Goal: Communication & Community: Answer question/provide support

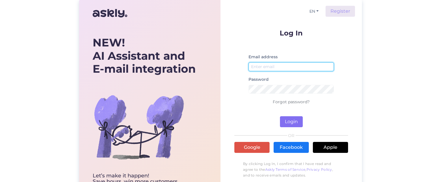
type input "[EMAIL_ADDRESS][DOMAIN_NAME]"
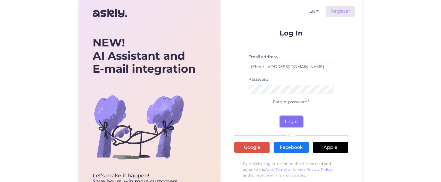
click at [290, 122] on button "Login" at bounding box center [291, 121] width 23 height 11
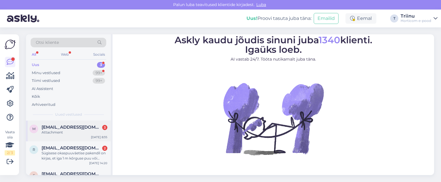
scroll to position [18, 0]
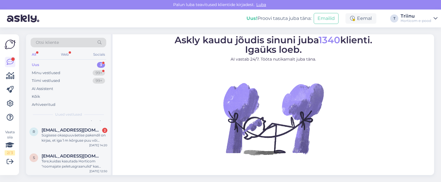
click at [40, 65] on div "Uus 3" at bounding box center [69, 65] width 76 height 8
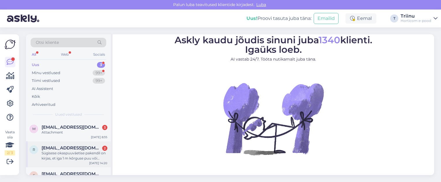
click at [67, 153] on div "Sügisese okaspuuväetise pakendil on kirjas, et iga 1 m kõrguse puu või põõsa ko…" at bounding box center [75, 156] width 66 height 10
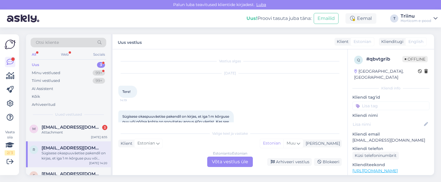
scroll to position [22, 0]
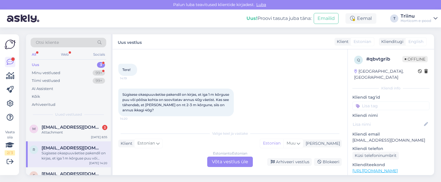
click at [183, 111] on div "Sügisese okaspuuväetise pakendil on kirjas, et iga 1 m kõrguse puu või põõsa ko…" at bounding box center [175, 103] width 115 height 28
click at [178, 110] on div "Sügisese okaspuuväetise pakendil on kirjas, et iga 1 m kõrguse puu või põõsa ko…" at bounding box center [175, 103] width 115 height 28
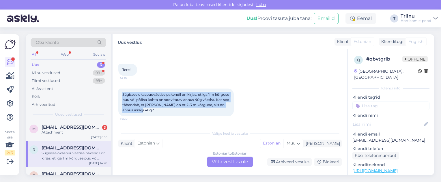
drag, startPoint x: 176, startPoint y: 111, endPoint x: 115, endPoint y: 93, distance: 63.0
click at [115, 93] on div "Vestlus algas [DATE] Tere! 14:19 Sügisese okaspuuväetise pakendil on kirjas, et…" at bounding box center [229, 112] width 235 height 126
copy span "Sügisese okaspuuväetise pakendil on kirjas, et iga 1 m kõrguse puu või põõsa ko…"
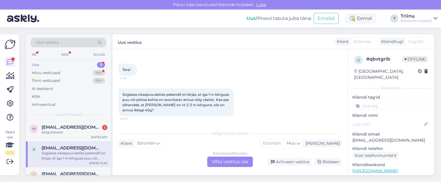
click at [220, 161] on div "Estonian to Estonian Võta vestlus üle" at bounding box center [230, 162] width 46 height 10
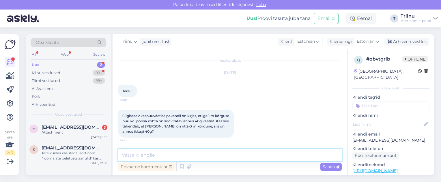
click at [150, 154] on textarea at bounding box center [229, 155] width 223 height 12
click at [144, 157] on textarea "Tere!" at bounding box center [229, 155] width 223 height 12
paste textarea "Seega, [PERSON_NAME] on 2-3 m kõrgune, võiksid sa kasutada vastavalt umbes 80-1…"
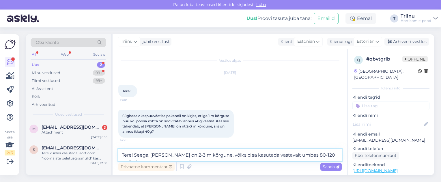
click at [153, 154] on textarea "Tere! Seega, [PERSON_NAME] on 2-3 m kõrgune, võiksid sa kasutada vastavalt umbe…" at bounding box center [229, 155] width 223 height 12
click at [217, 155] on textarea "Tere! [PERSON_NAME] on 2-3 m kõrgune, võiksid sa kasutada vastavalt umbes 80-12…" at bounding box center [229, 155] width 223 height 12
click at [219, 154] on textarea "Tere! [PERSON_NAME] on 2-3 m kõrgune, võiksid sa kasutada vastavalt umbes 80-12…" at bounding box center [229, 155] width 223 height 12
click at [313, 154] on textarea "Tere! [PERSON_NAME] on 2-3 m kõrgune, võiksite kasutada vastavalt umbes 80-120 …" at bounding box center [229, 155] width 223 height 12
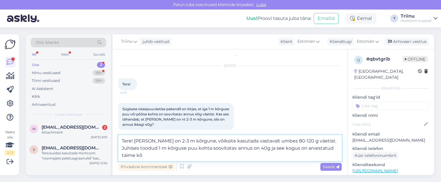
scroll to position [15, 0]
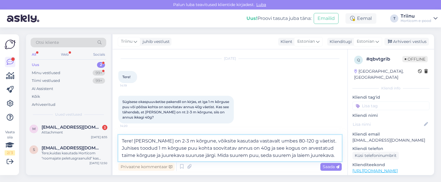
click at [325, 156] on textarea "Tere! [PERSON_NAME] on 2-3 m kõrgune, võiksite kasutada vastavalt umbes 80-120 …" at bounding box center [229, 148] width 223 height 26
click at [321, 154] on textarea "Tere! [PERSON_NAME] on 2-3 m kõrgune, võiksite kasutada vastavalt umbes 80-120 …" at bounding box center [229, 148] width 223 height 26
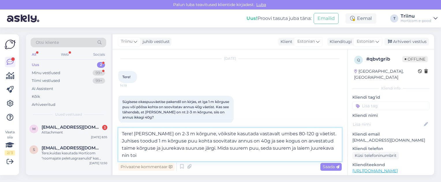
scroll to position [22, 0]
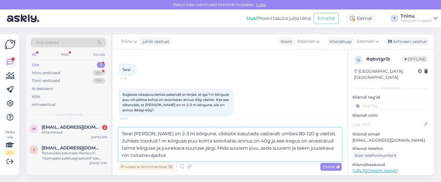
click at [329, 148] on textarea "Tere! [PERSON_NAME] on 2-3 m kõrgune, võiksite kasutada vastavalt umbes 80-120 …" at bounding box center [229, 144] width 223 height 33
click at [328, 148] on textarea "Tere! [PERSON_NAME] on 2-3 m kõrgune, võiksite kasutada vastavalt umbes 80-120 …" at bounding box center [229, 144] width 223 height 33
click at [295, 148] on textarea "Tere! [PERSON_NAME] on 2-3 m kõrgune, võiksite kasutada vastavalt umbes 80-120 …" at bounding box center [229, 144] width 223 height 33
click at [159, 155] on textarea "Tere! [PERSON_NAME] on 2-3 m kõrgune, võiksite kasutada vastavalt umbes 80-120 …" at bounding box center [229, 144] width 223 height 33
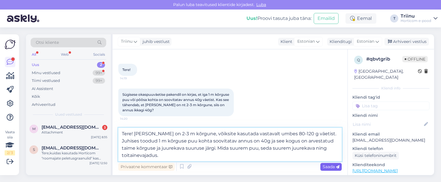
type textarea "Tere! [PERSON_NAME] on 2-3 m kõrgune, võiksite kasutada vastavalt umbes 80-120 …"
click at [329, 167] on span "Saada" at bounding box center [330, 166] width 17 height 5
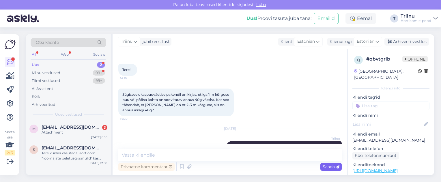
scroll to position [58, 0]
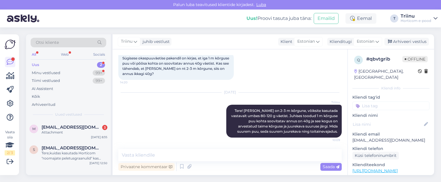
click at [160, 125] on div "[DATE] Triinu Tere! [PERSON_NAME] on 2-3 m kõrgune, võiksite kasutada vastavalt…" at bounding box center [229, 115] width 223 height 58
click at [176, 115] on div "[DATE] Triinu Tere! [PERSON_NAME] on 2-3 m kõrgune, võiksite kasutada vastavalt…" at bounding box center [229, 115] width 223 height 58
click at [152, 116] on div "[DATE] Triinu Tere! [PERSON_NAME] on 2-3 m kõrgune, võiksite kasutada vastavalt…" at bounding box center [229, 115] width 223 height 58
click at [65, 64] on div "Uus 2" at bounding box center [69, 65] width 76 height 8
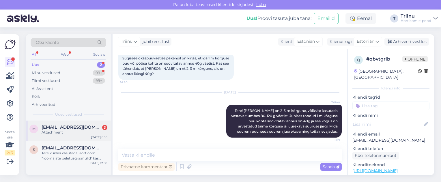
click at [56, 127] on span "[EMAIL_ADDRESS][DOMAIN_NAME]" at bounding box center [72, 127] width 60 height 5
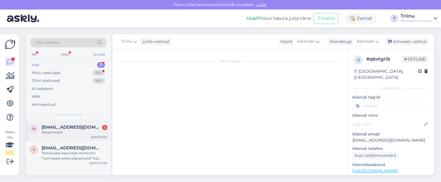
scroll to position [48, 0]
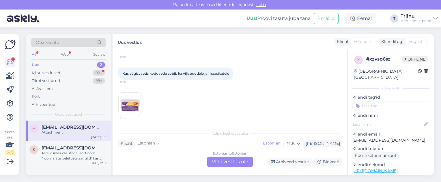
click at [223, 162] on div "Estonian to Estonian Võta vestlus üle" at bounding box center [230, 162] width 46 height 10
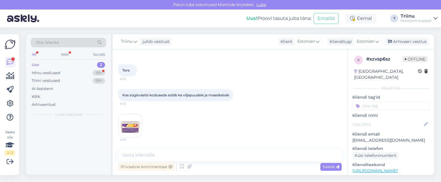
scroll to position [27, 0]
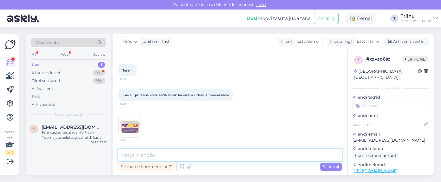
click at [139, 153] on textarea at bounding box center [229, 155] width 223 height 12
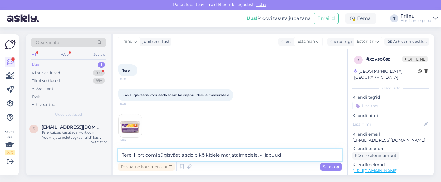
click at [221, 155] on textarea "Tere! Horticomi sügisväetis sobib kõikidele marjataimedele, viljapuud" at bounding box center [229, 155] width 223 height 12
click at [312, 154] on textarea "Tere! Horticomi sügisväetis sobib kõikidele köögivilja- ja marjataimedele, vilj…" at bounding box center [229, 155] width 223 height 12
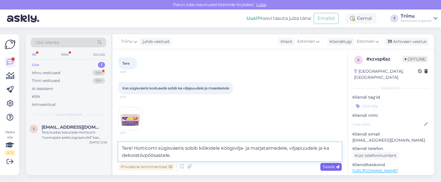
type textarea "Tere! Horticomi sügisväetis sobib kõikidele köögivilja- ja marjataimedele, vilj…"
click at [328, 168] on span "Saada" at bounding box center [330, 166] width 17 height 5
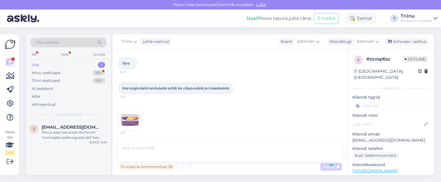
scroll to position [57, 0]
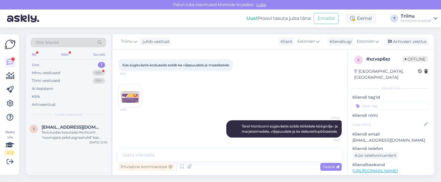
click at [196, 88] on div "8:35" at bounding box center [229, 96] width 223 height 36
click at [46, 65] on div "Uus 1" at bounding box center [69, 65] width 76 height 8
click at [104, 64] on div "1" at bounding box center [101, 65] width 7 height 6
click at [58, 131] on div "Tere,kuidas kasutada Horticom "roomajate peletusgraanulid" kas viskan lahtiselt…" at bounding box center [75, 135] width 66 height 10
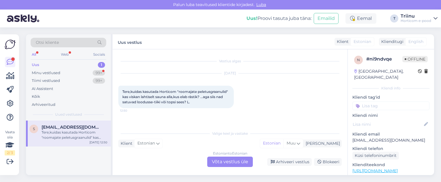
click at [288, 102] on div "[DATE] Tere,kuidas kasutada Horticom "roomajate peletusgraanulid" kas viskan la…" at bounding box center [229, 90] width 223 height 47
click at [55, 73] on div "Minu vestlused" at bounding box center [46, 73] width 29 height 6
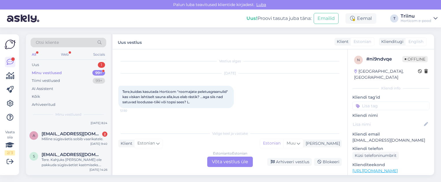
scroll to position [58, 0]
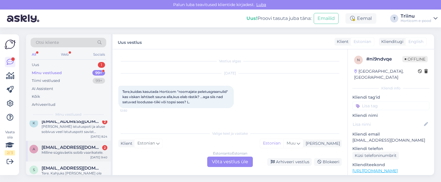
click at [67, 149] on span "[EMAIL_ADDRESS][DOMAIN_NAME]" at bounding box center [72, 147] width 60 height 5
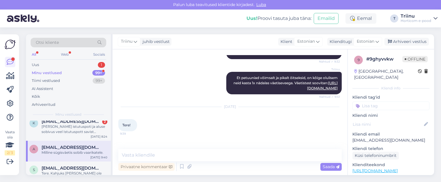
scroll to position [435, 0]
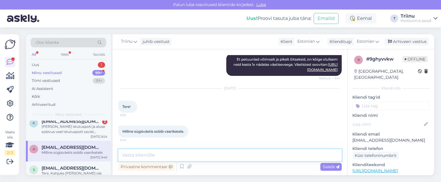
click at [136, 157] on textarea at bounding box center [229, 155] width 223 height 12
paste textarea "Sügisväetis koduaeda Horticom 5kg"
click at [233, 156] on textarea "Tere! Sügisväetis koduaeda Horticom 5kg" at bounding box center [229, 155] width 223 height 12
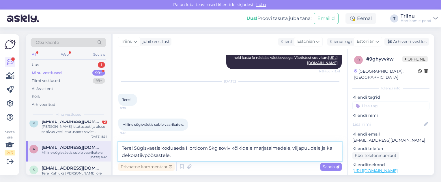
click at [226, 149] on textarea "Tere! Sügisväetis koduaeda Horticom 5kg soviv kõikidele marjataimedele, viljapu…" at bounding box center [229, 151] width 223 height 19
click at [229, 147] on textarea "Tere! Sügisväetis koduaeda Horticom 5kg sobiv kõikidele marjataimedele, viljapu…" at bounding box center [229, 151] width 223 height 19
click at [176, 156] on textarea "Tere! Sügisväetis koduaeda Horticom 5kg sobib kõikidele marjataimedele, viljapu…" at bounding box center [229, 151] width 223 height 19
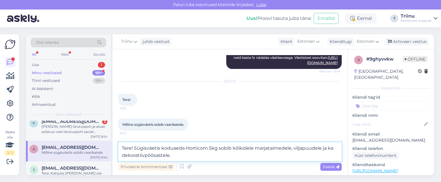
click at [176, 156] on textarea "Tere! Sügisväetis koduaeda Horticom 5kg sobib kõikidele marjataimedele, viljapu…" at bounding box center [229, 151] width 223 height 19
click at [195, 158] on textarea "Tere! Sügisväetis koduaeda Horticom 5kg sobib kõikidele marjataimedele, viljapu…" at bounding box center [229, 151] width 223 height 19
click at [182, 155] on textarea "Tere! Sügisväetis koduaeda Horticom 5kg sobib kõikidele marjataimedele, viljapu…" at bounding box center [229, 151] width 223 height 19
paste textarea "[URL][DOMAIN_NAME]"
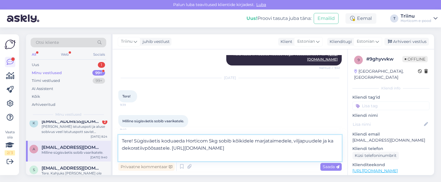
click at [291, 140] on textarea "Tere! Sügisväetis koduaeda Horticom 5kg sobib kõikidele marjataimedele, viljapu…" at bounding box center [229, 148] width 223 height 26
click at [295, 140] on textarea "Tere! Sügisväetis koduaeda Horticom 5kg sobib kõikidele marjataimedele ( vaarik…" at bounding box center [229, 148] width 223 height 26
click at [321, 140] on textarea "Tere! Sügisväetis koduaeda Horticom 5kg sobib kõikidele marjataimedele ( sh. va…" at bounding box center [229, 148] width 223 height 26
type textarea "Tere! Sügisväetis koduaeda Horticom 5kg sobib kõikidele marjataimedele ( sh. va…"
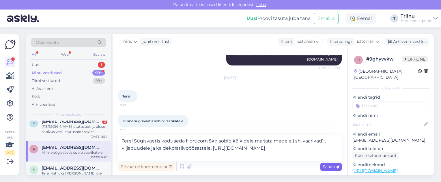
click at [330, 166] on span "Saada" at bounding box center [330, 166] width 17 height 5
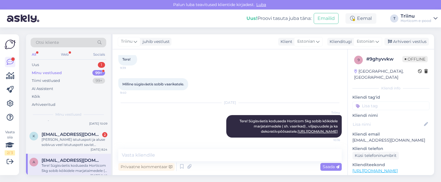
scroll to position [29, 0]
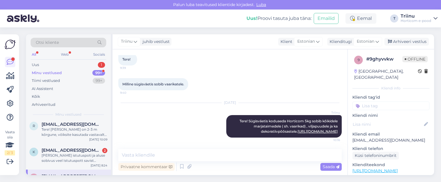
click at [72, 154] on div "[PERSON_NAME] istutuspoti ja aluse sobivus veel Istutuspott savist Levante d 21…" at bounding box center [75, 158] width 66 height 10
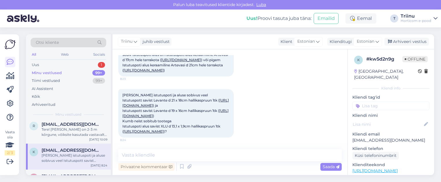
scroll to position [188, 0]
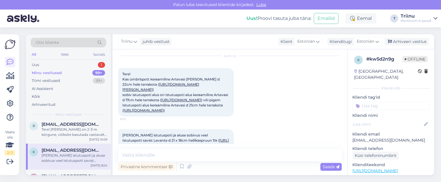
click at [161, 92] on link "[URL][DOMAIN_NAME][PERSON_NAME]" at bounding box center [160, 87] width 77 height 10
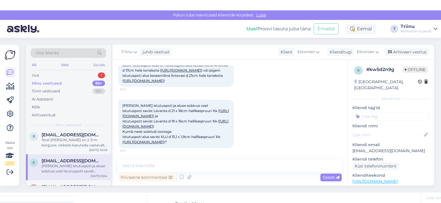
scroll to position [275, 0]
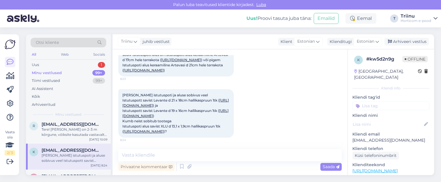
click at [164, 129] on link "[URL][DOMAIN_NAME]" at bounding box center [143, 131] width 40 height 4
click at [168, 108] on link "[URL][DOMAIN_NAME]" at bounding box center [175, 113] width 106 height 10
click at [166, 98] on link "[URL][DOMAIN_NAME]" at bounding box center [175, 103] width 106 height 10
click at [86, 64] on div "Uus 1" at bounding box center [69, 65] width 76 height 8
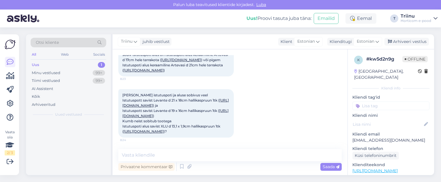
scroll to position [0, 0]
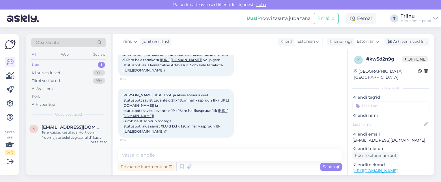
drag, startPoint x: 65, startPoint y: 129, endPoint x: 67, endPoint y: 157, distance: 28.7
click at [67, 157] on div "s [EMAIL_ADDRESS][DOMAIN_NAME] Tere,kuidas kasutada Horticom "roomajate peletus…" at bounding box center [68, 148] width 85 height 55
click at [63, 63] on div "Uus 1" at bounding box center [69, 65] width 76 height 8
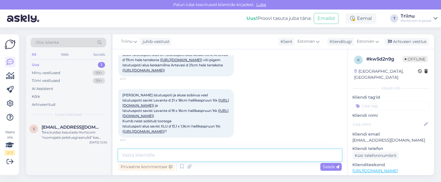
click at [195, 156] on textarea at bounding box center [229, 155] width 223 height 12
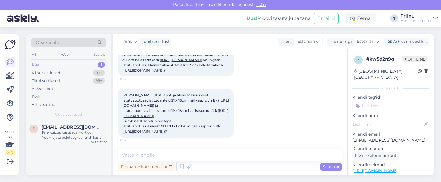
click at [285, 99] on div "[PERSON_NAME] istutuspoti ja aluse sobivus veel Istutuspott savist Levante d 21…" at bounding box center [229, 113] width 223 height 61
drag, startPoint x: 35, startPoint y: 65, endPoint x: 50, endPoint y: 174, distance: 109.5
click at [50, 174] on div "s [EMAIL_ADDRESS][DOMAIN_NAME] Tere,kuidas kasutada Horticom "roomajate peletus…" at bounding box center [68, 148] width 85 height 55
drag, startPoint x: 87, startPoint y: 63, endPoint x: 71, endPoint y: 160, distance: 98.1
click at [71, 160] on div "s [EMAIL_ADDRESS][DOMAIN_NAME] Tere,kuidas kasutada Horticom "roomajate peletus…" at bounding box center [68, 148] width 85 height 55
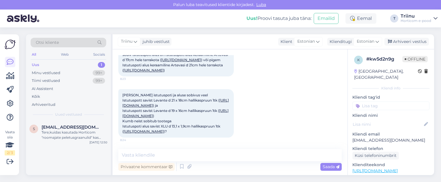
click at [59, 162] on div "s [EMAIL_ADDRESS][DOMAIN_NAME] Tere,kuidas kasutada Horticom "roomajate peletus…" at bounding box center [68, 148] width 85 height 55
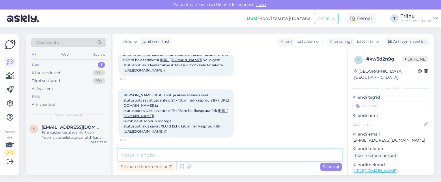
click at [178, 154] on textarea at bounding box center [229, 155] width 223 height 12
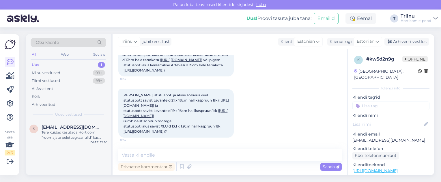
click at [270, 102] on div "[PERSON_NAME] istutuspoti ja aluse sobivus veel Istutuspott savist Levante d 21…" at bounding box center [229, 113] width 223 height 61
click at [278, 96] on div "[PERSON_NAME] istutuspoti ja aluse sobivus veel Istutuspott savist Levante d 21…" at bounding box center [229, 113] width 223 height 61
drag, startPoint x: 66, startPoint y: 132, endPoint x: 65, endPoint y: 157, distance: 24.6
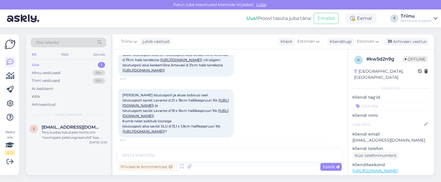
click at [65, 157] on div "s [EMAIL_ADDRESS][DOMAIN_NAME] Tere,kuidas kasutada Horticom "roomajate peletus…" at bounding box center [68, 148] width 85 height 55
click at [36, 71] on div "Minu vestlused" at bounding box center [46, 73] width 29 height 6
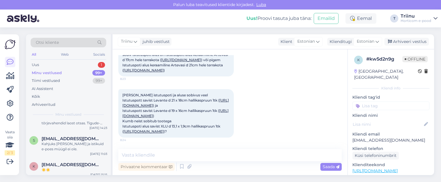
scroll to position [173, 0]
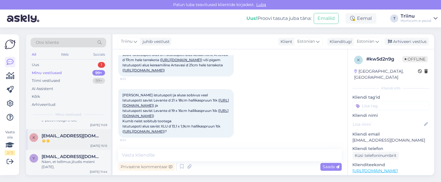
click at [69, 142] on div "☀️☀️" at bounding box center [75, 140] width 66 height 5
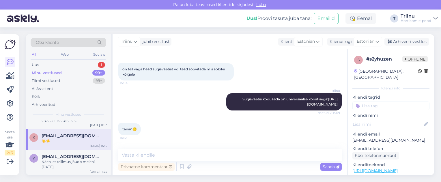
scroll to position [484, 0]
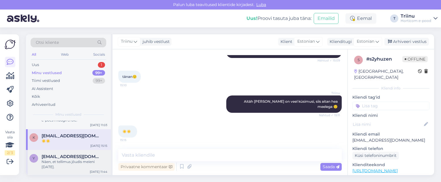
click at [65, 161] on div "Näen, et tellimus jõudis meieni [DATE]." at bounding box center [75, 164] width 66 height 10
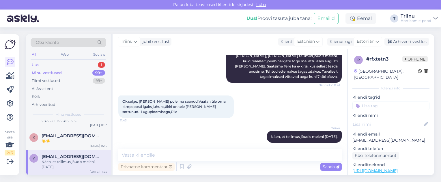
click at [46, 64] on div "Uus 1" at bounding box center [69, 65] width 76 height 8
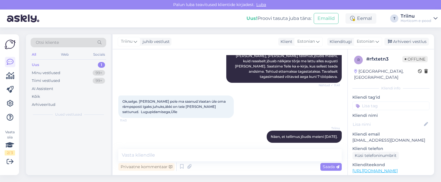
scroll to position [0, 0]
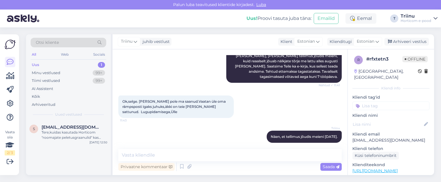
drag, startPoint x: 52, startPoint y: 132, endPoint x: 87, endPoint y: 160, distance: 45.1
click at [87, 160] on div "s [EMAIL_ADDRESS][DOMAIN_NAME] Tere,kuidas kasutada Horticom "roomajate peletus…" at bounding box center [68, 148] width 85 height 55
click at [53, 105] on div "Arhiveeritud" at bounding box center [44, 105] width 24 height 6
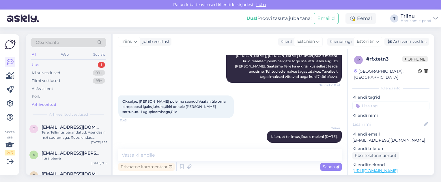
click at [35, 65] on div "Uus" at bounding box center [35, 65] width 7 height 6
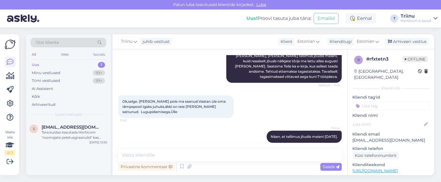
click at [57, 166] on div "s [EMAIL_ADDRESS][DOMAIN_NAME] Tere,kuidas kasutada Horticom "roomajate peletus…" at bounding box center [68, 148] width 85 height 55
click at [85, 132] on div "Tere,kuidas kasutada Horticom "roomajate peletusgraanulid" kas viskan lahtiselt…" at bounding box center [75, 135] width 66 height 10
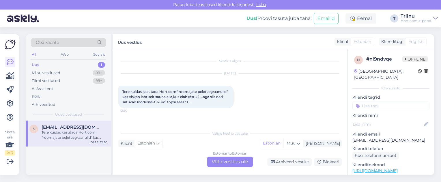
click at [39, 64] on div "Uus 1" at bounding box center [69, 65] width 76 height 8
click at [50, 73] on div "Minu vestlused" at bounding box center [46, 73] width 29 height 6
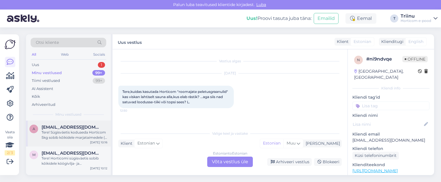
scroll to position [58, 0]
